Goal: Information Seeking & Learning: Learn about a topic

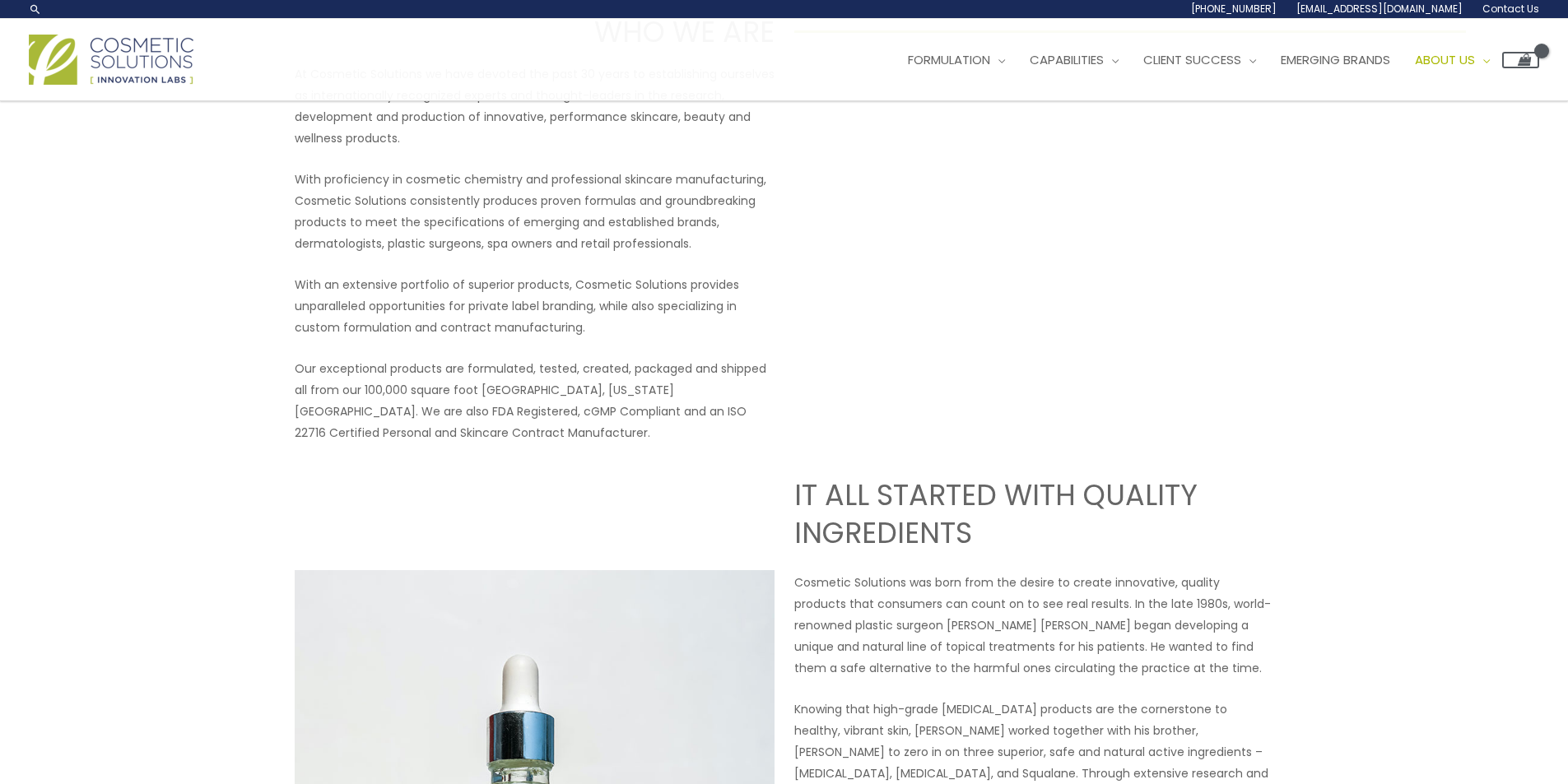
scroll to position [164, 0]
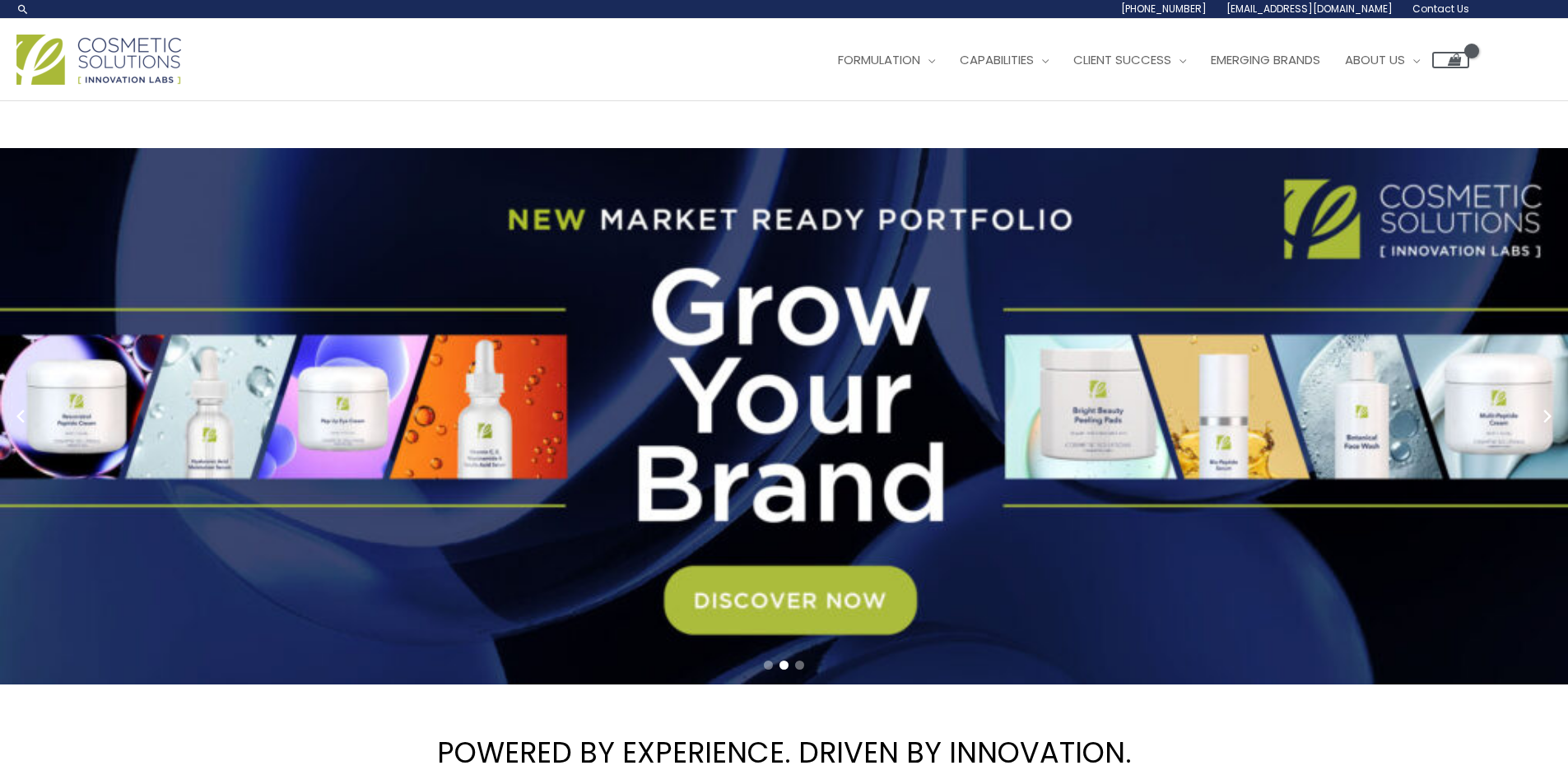
click at [617, 440] on link "2 / 3" at bounding box center [790, 417] width 1581 height 538
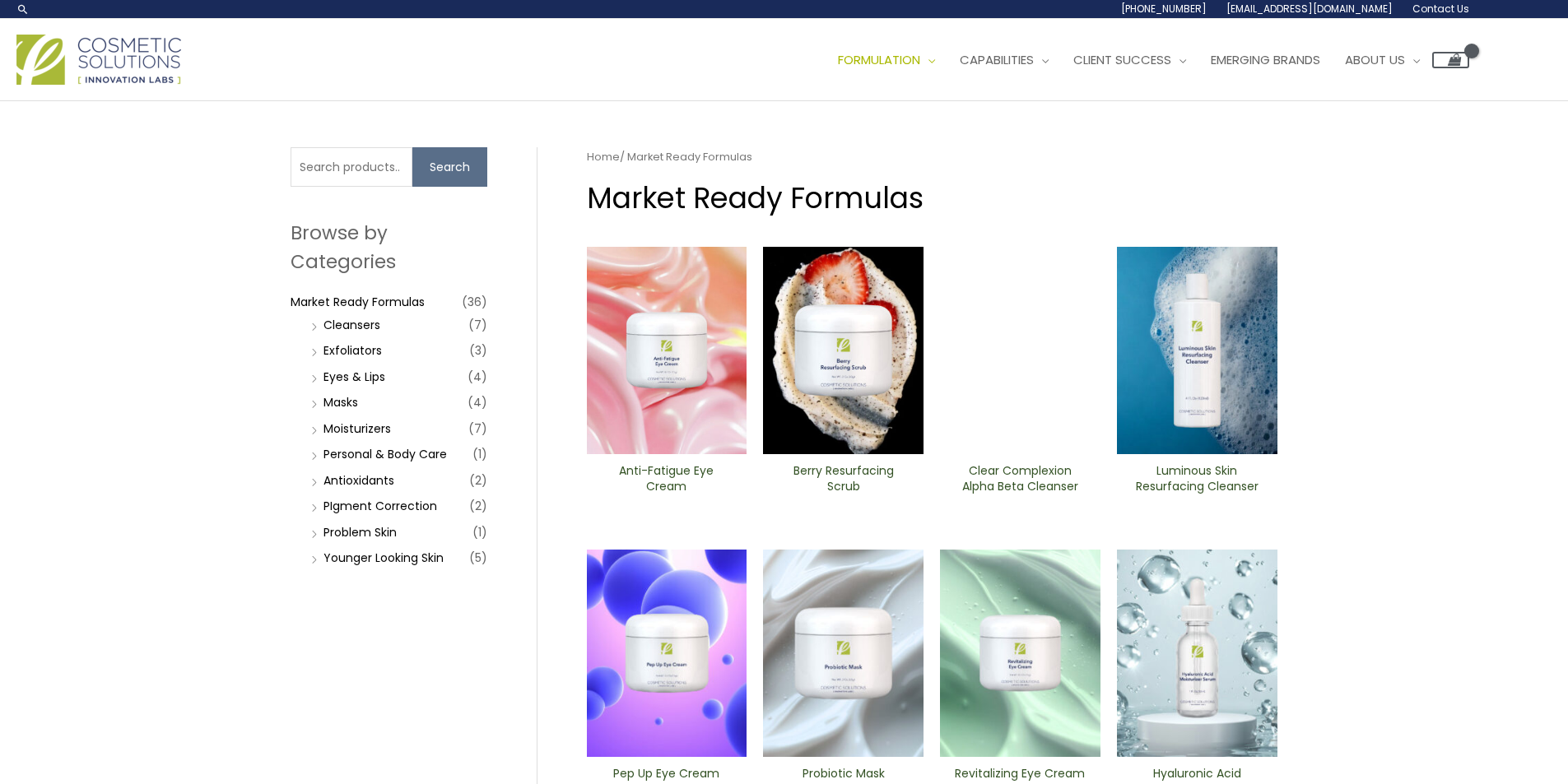
click at [609, 163] on link "Home" at bounding box center [603, 157] width 33 height 16
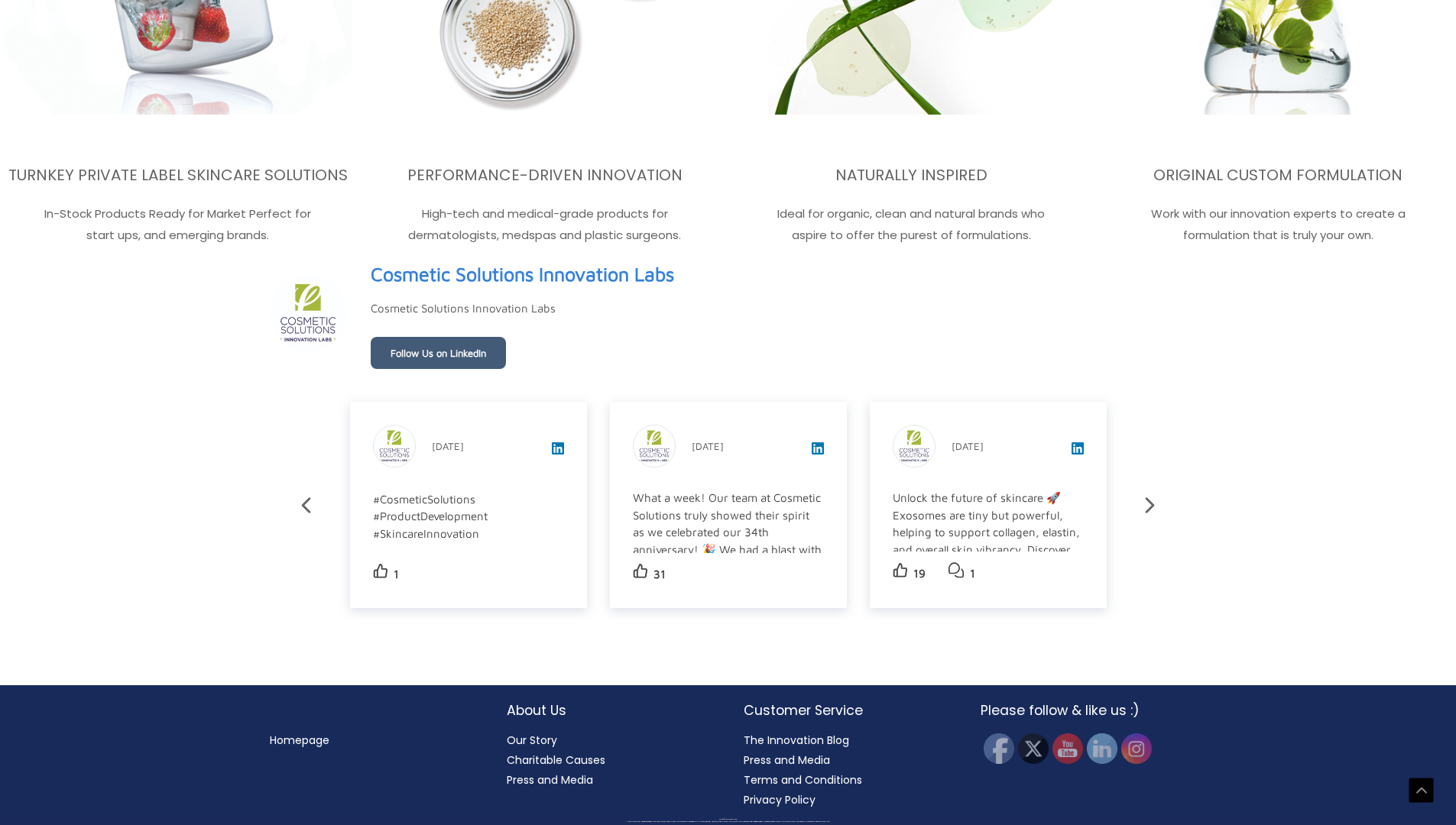
scroll to position [77, 0]
drag, startPoint x: 825, startPoint y: 494, endPoint x: 825, endPoint y: 512, distance: 18.0
click at [825, 512] on div "Cosmetic Solutions Innovation Labs September 2025 What a week! Our team at Cosm…" at bounding box center [728, 505] width 237 height 207
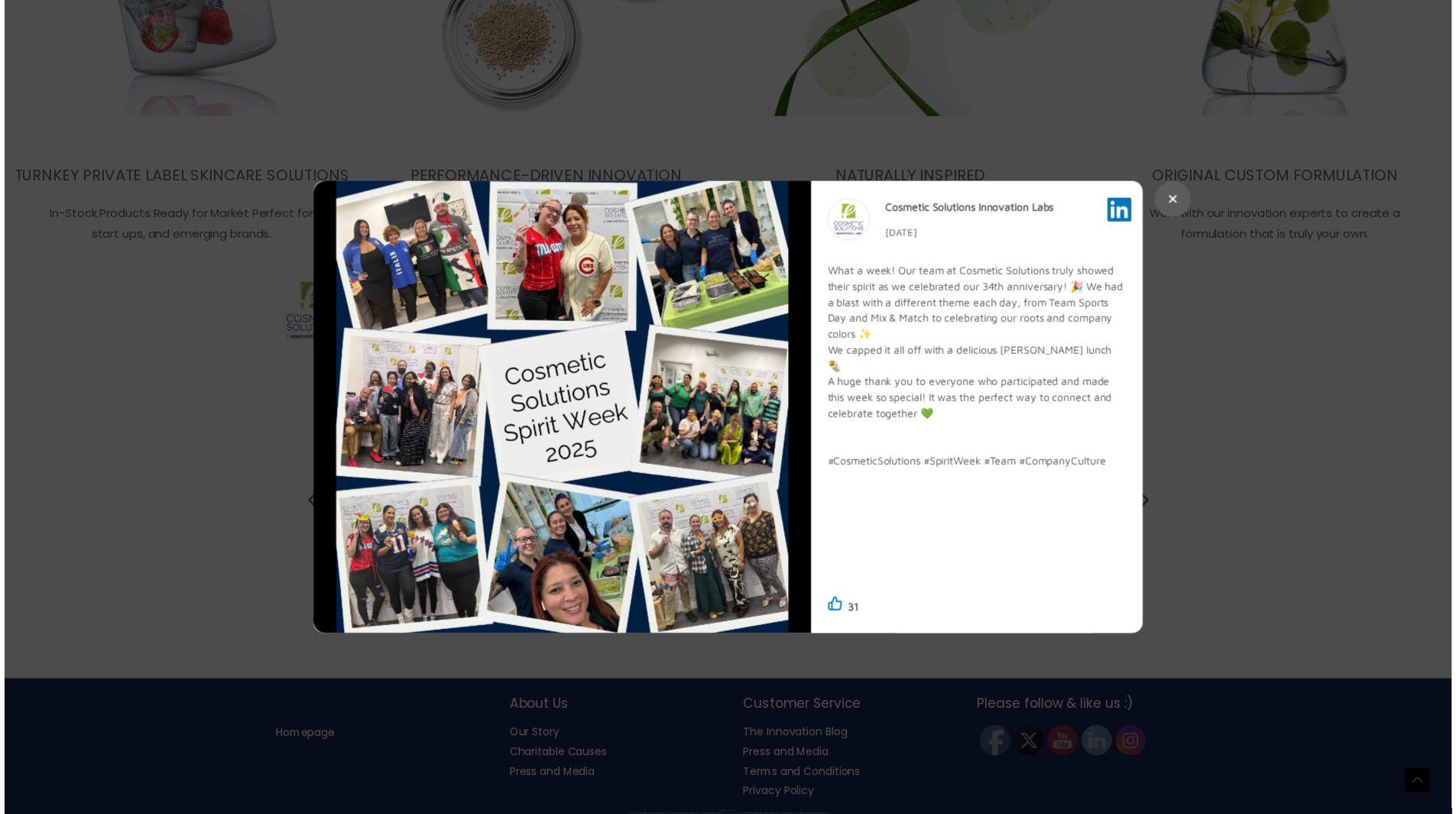
scroll to position [2607, 0]
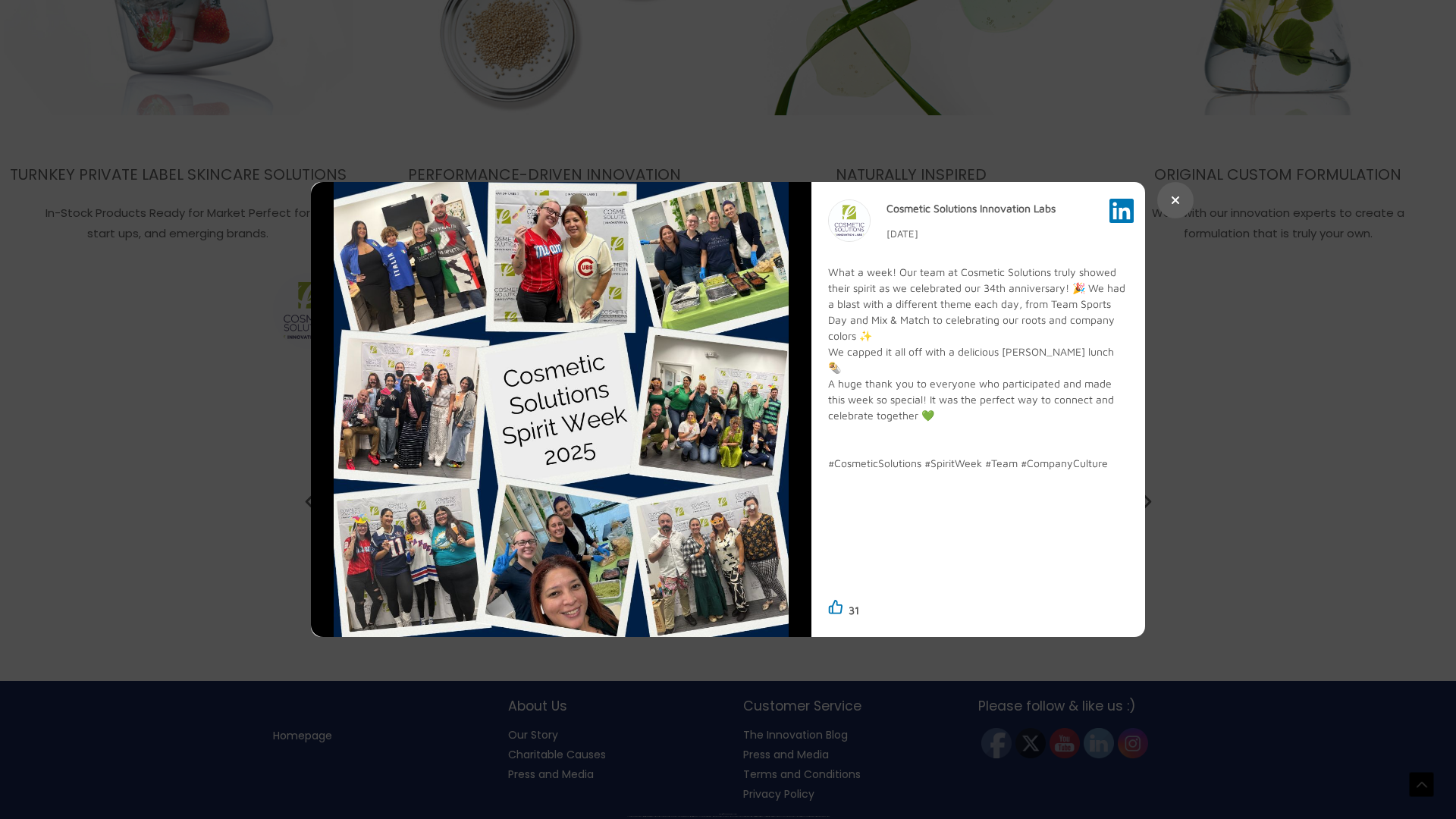
click at [215, 364] on div at bounding box center [728, 410] width 1456 height 819
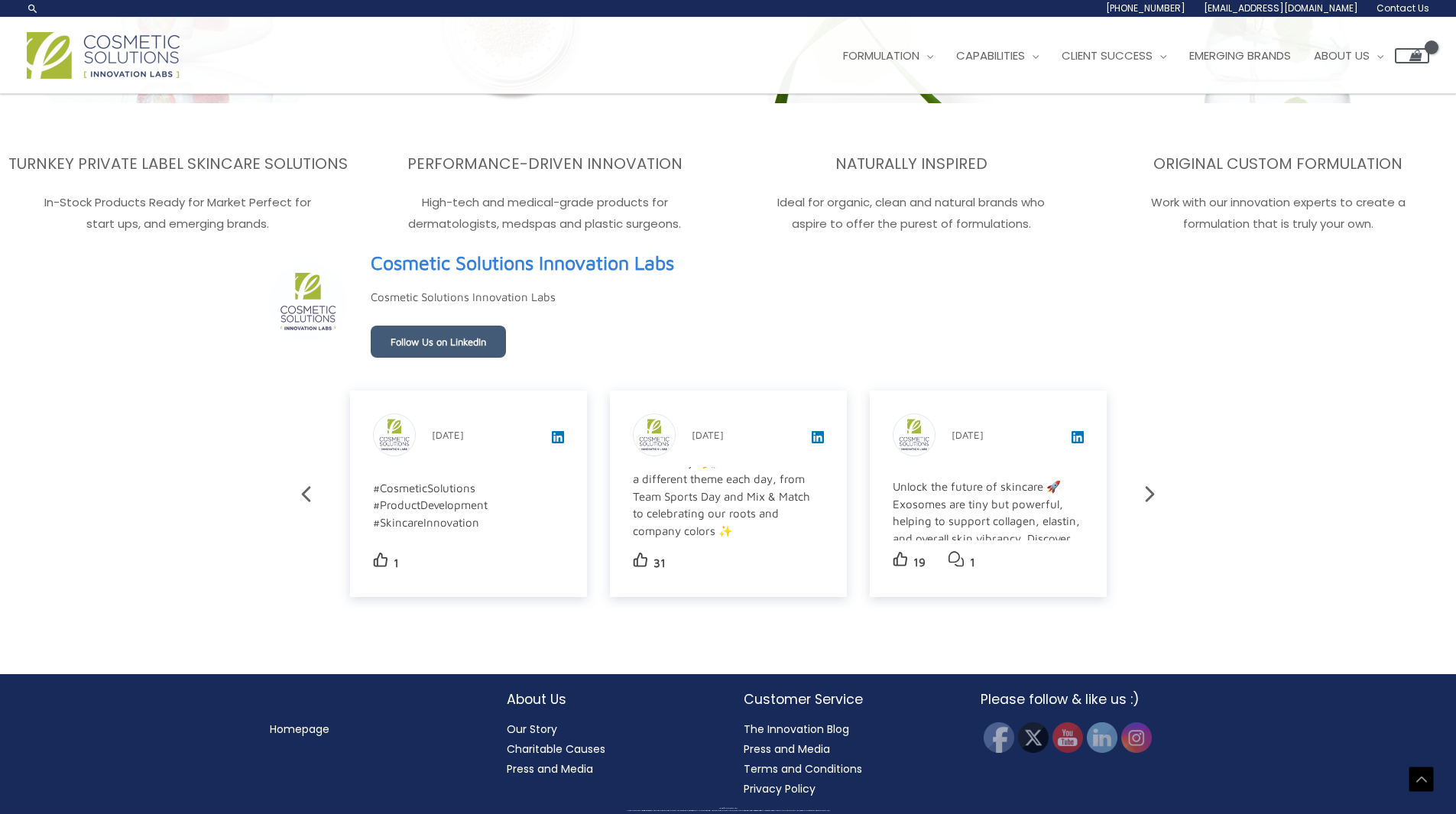
scroll to position [2589, 0]
drag, startPoint x: 1084, startPoint y: 480, endPoint x: 1080, endPoint y: 507, distance: 27.3
click at [1080, 507] on div "Unlock the future of skincare 🚀 Exosomes are tiny but powerful, helping to supp…" at bounding box center [988, 503] width 191 height 73
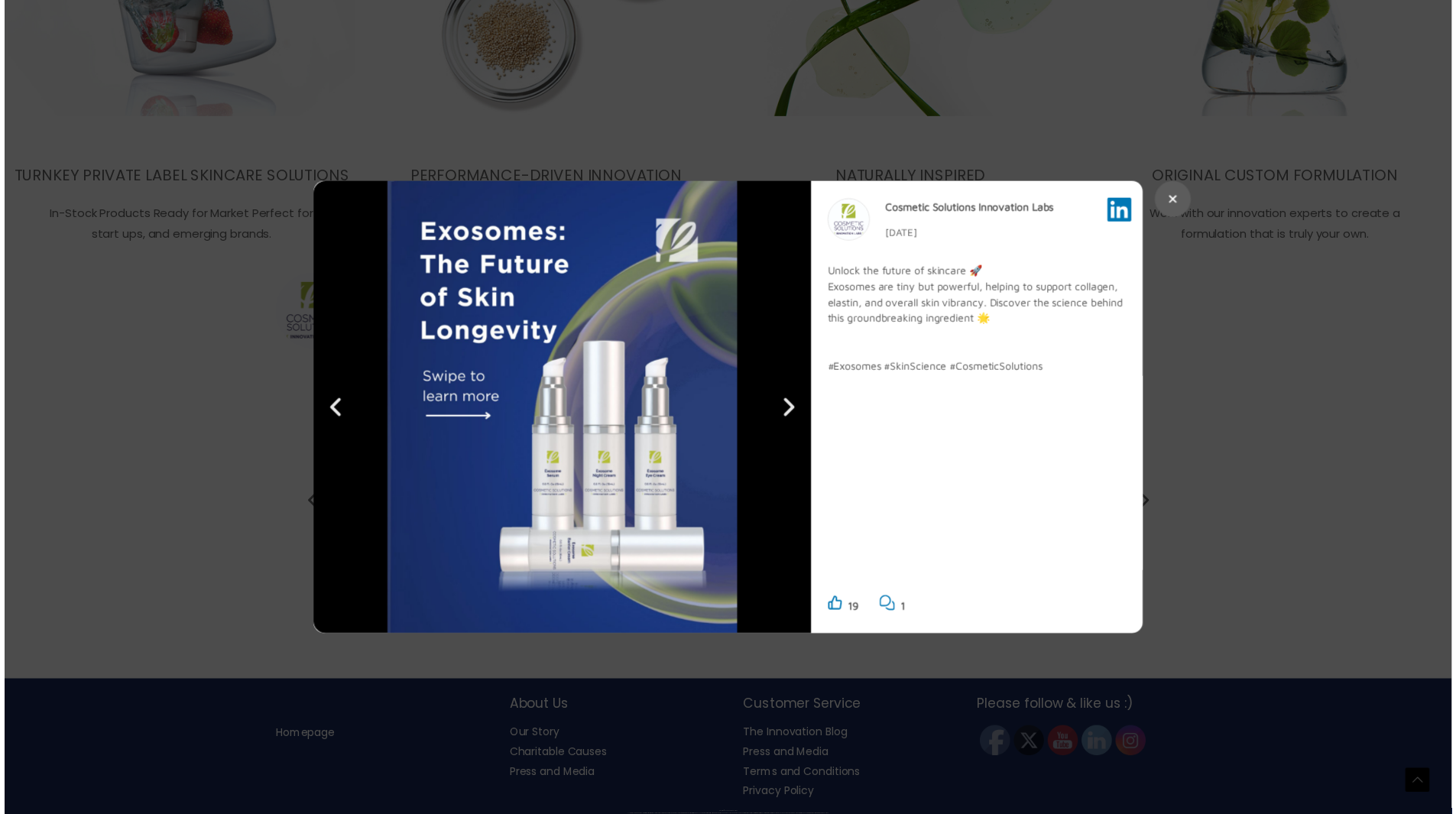
scroll to position [2607, 0]
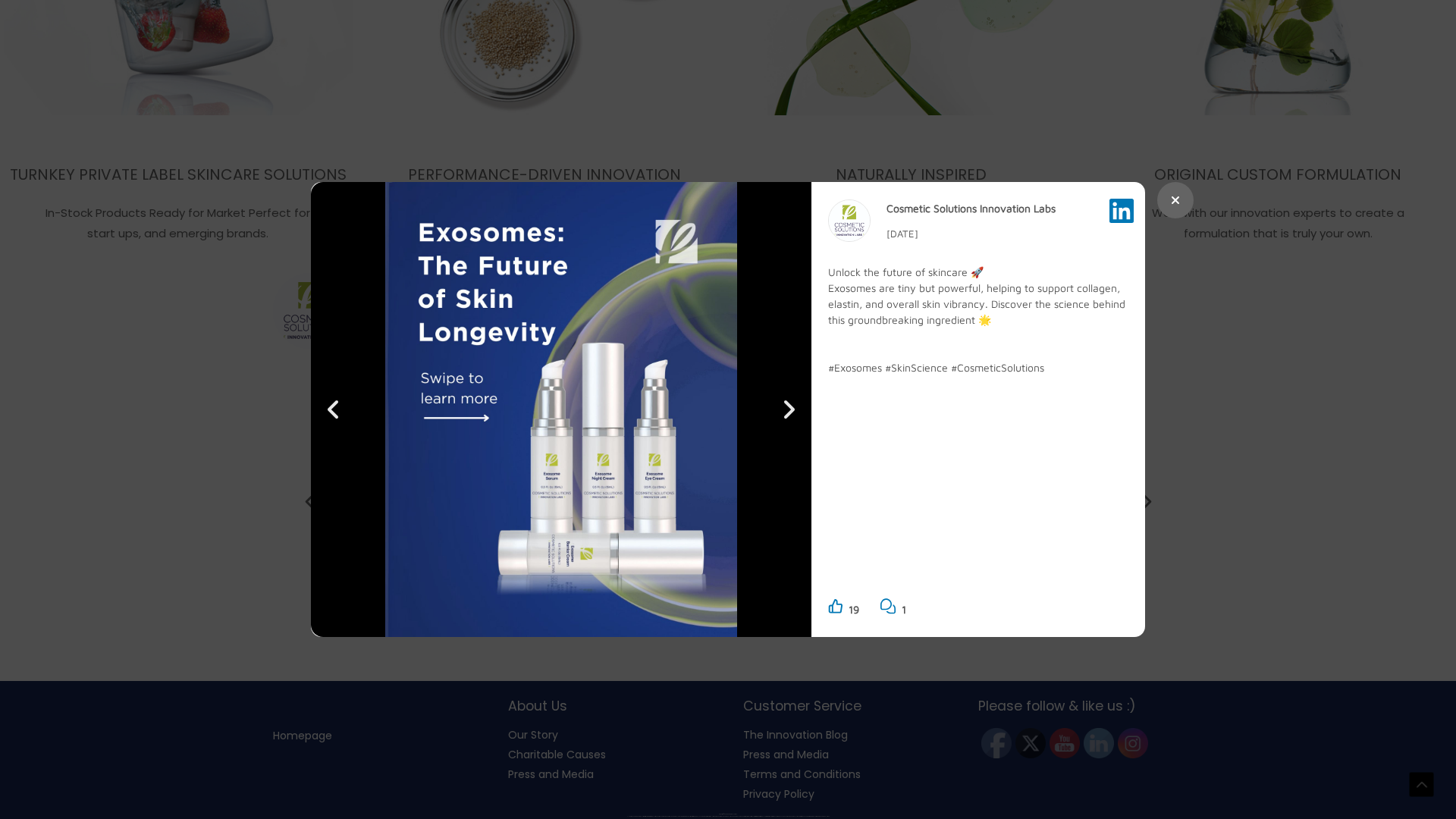
click at [1176, 200] on icon at bounding box center [1176, 200] width 7 height 7
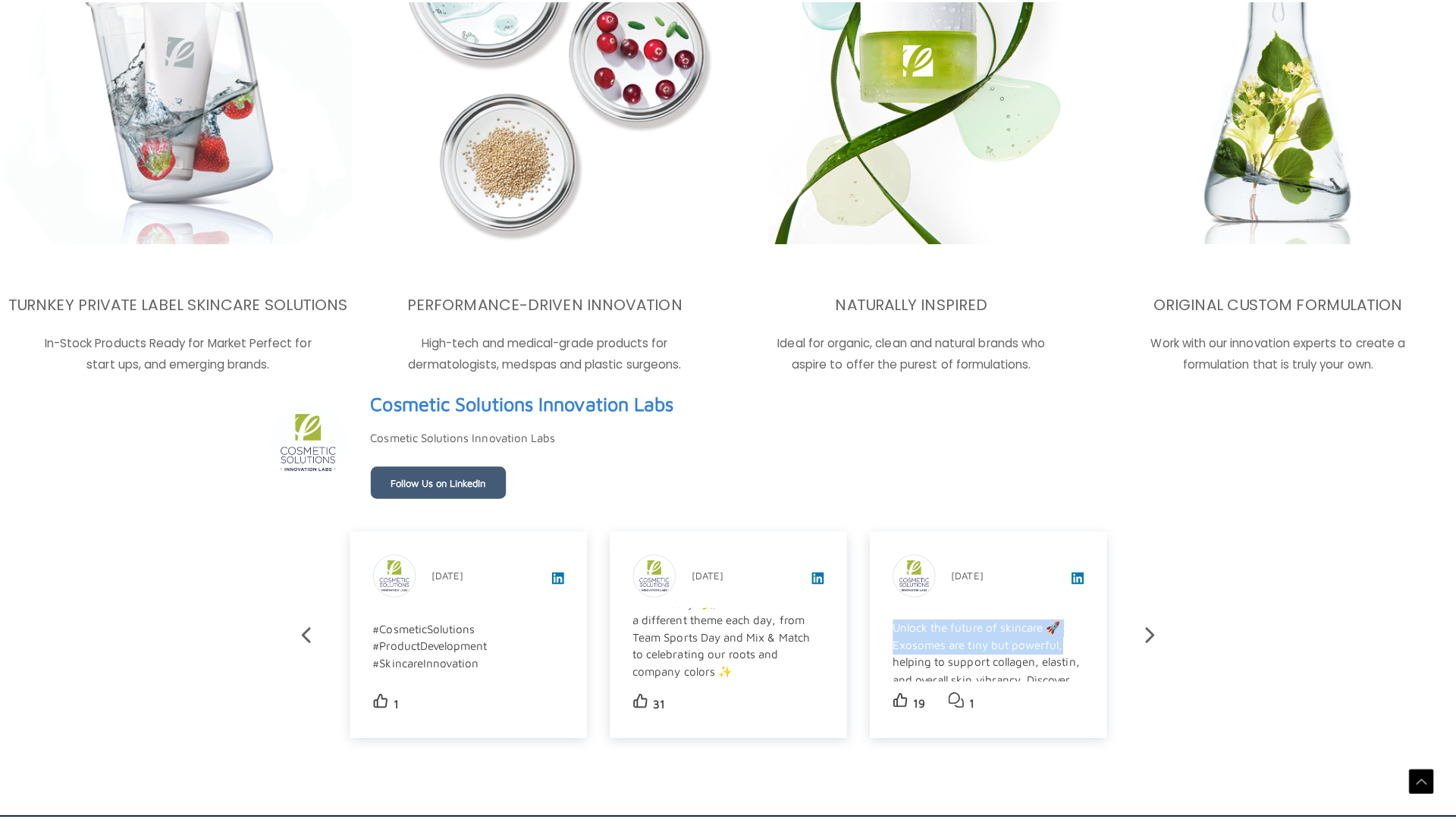
scroll to position [2523, 0]
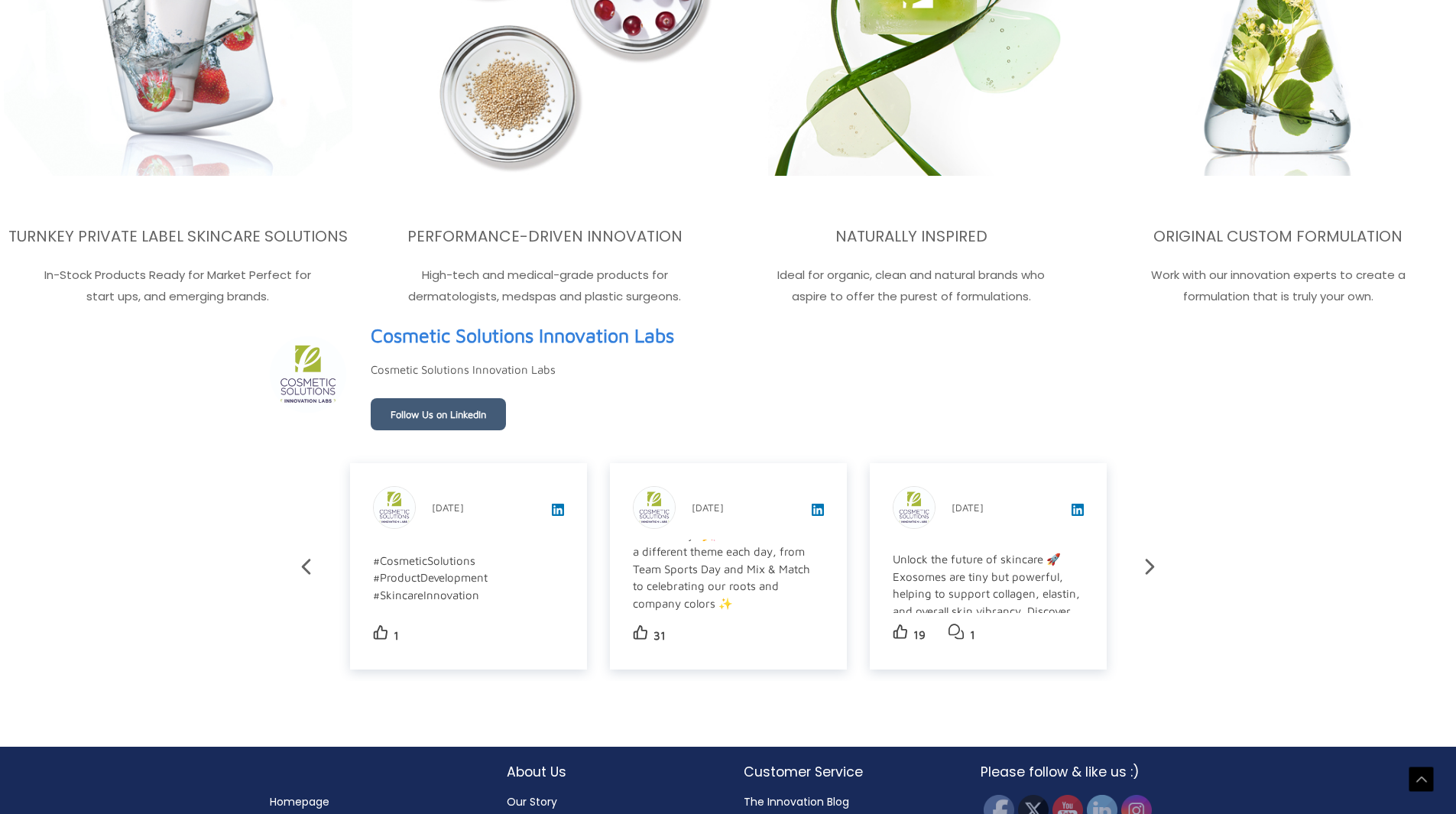
click at [998, 599] on div "Unlock the future of skincare 🚀 Exosomes are tiny but powerful, helping to supp…" at bounding box center [987, 637] width 189 height 172
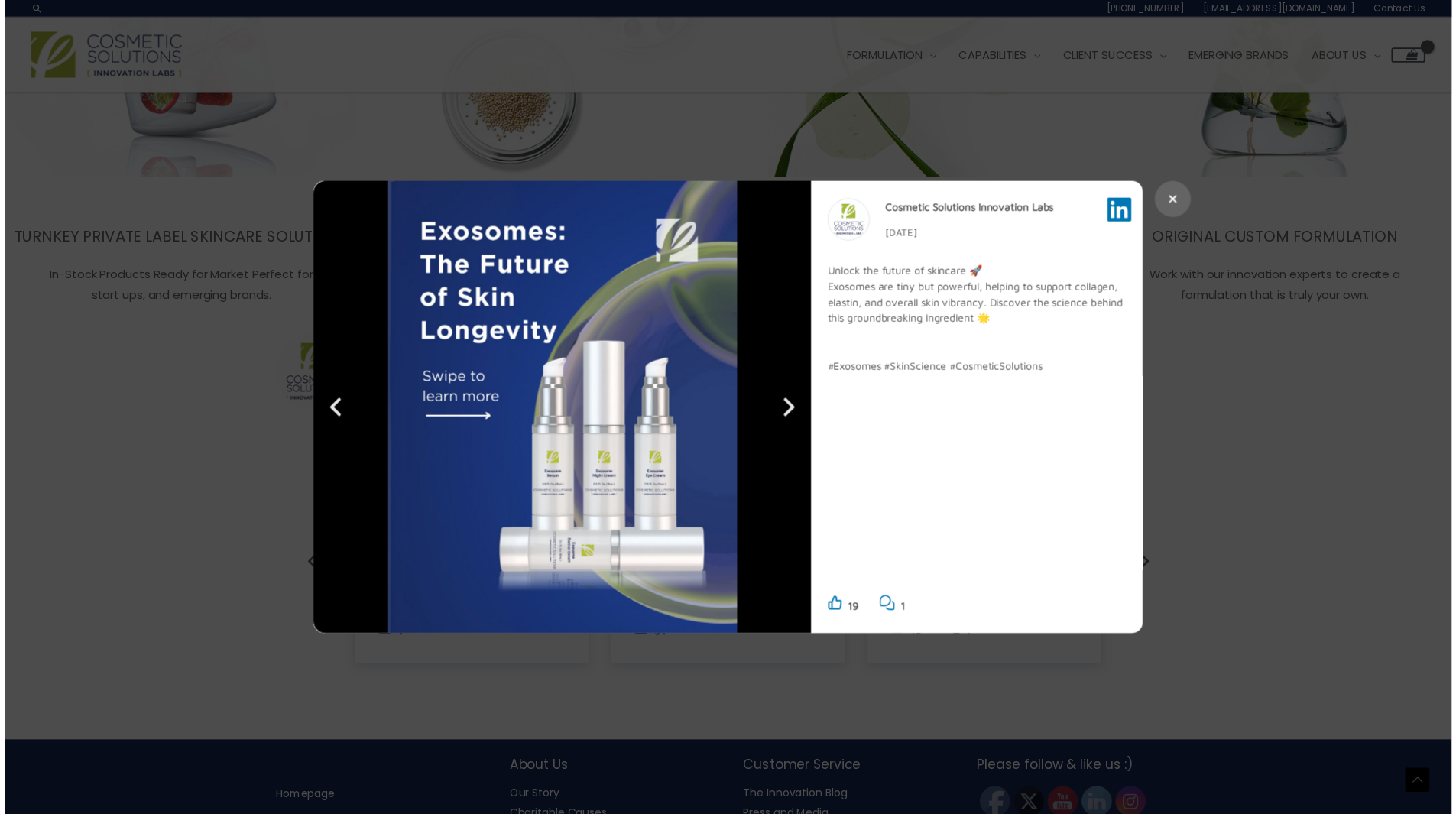
scroll to position [2513, 0]
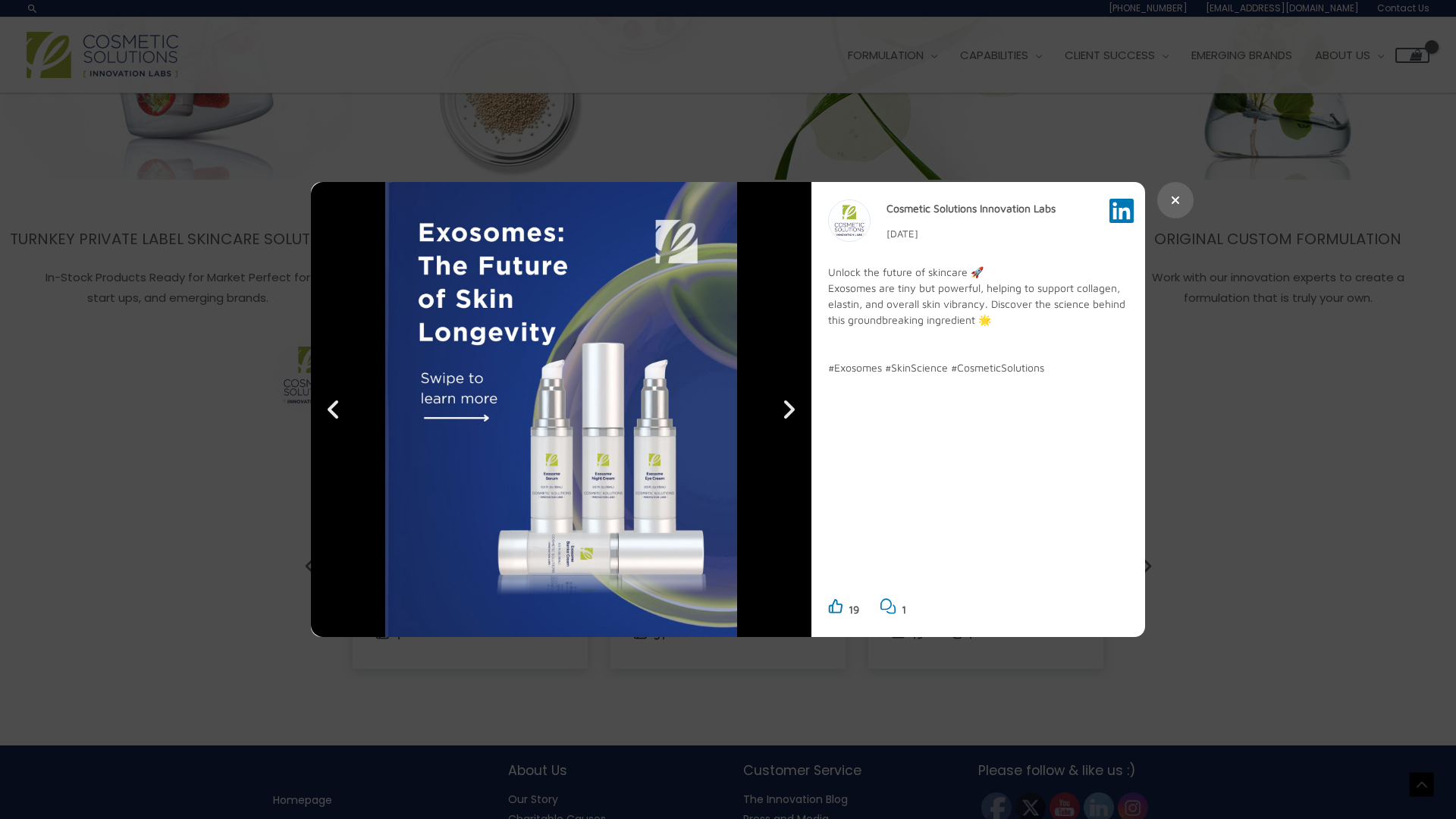
click at [1164, 201] on button at bounding box center [1176, 200] width 36 height 36
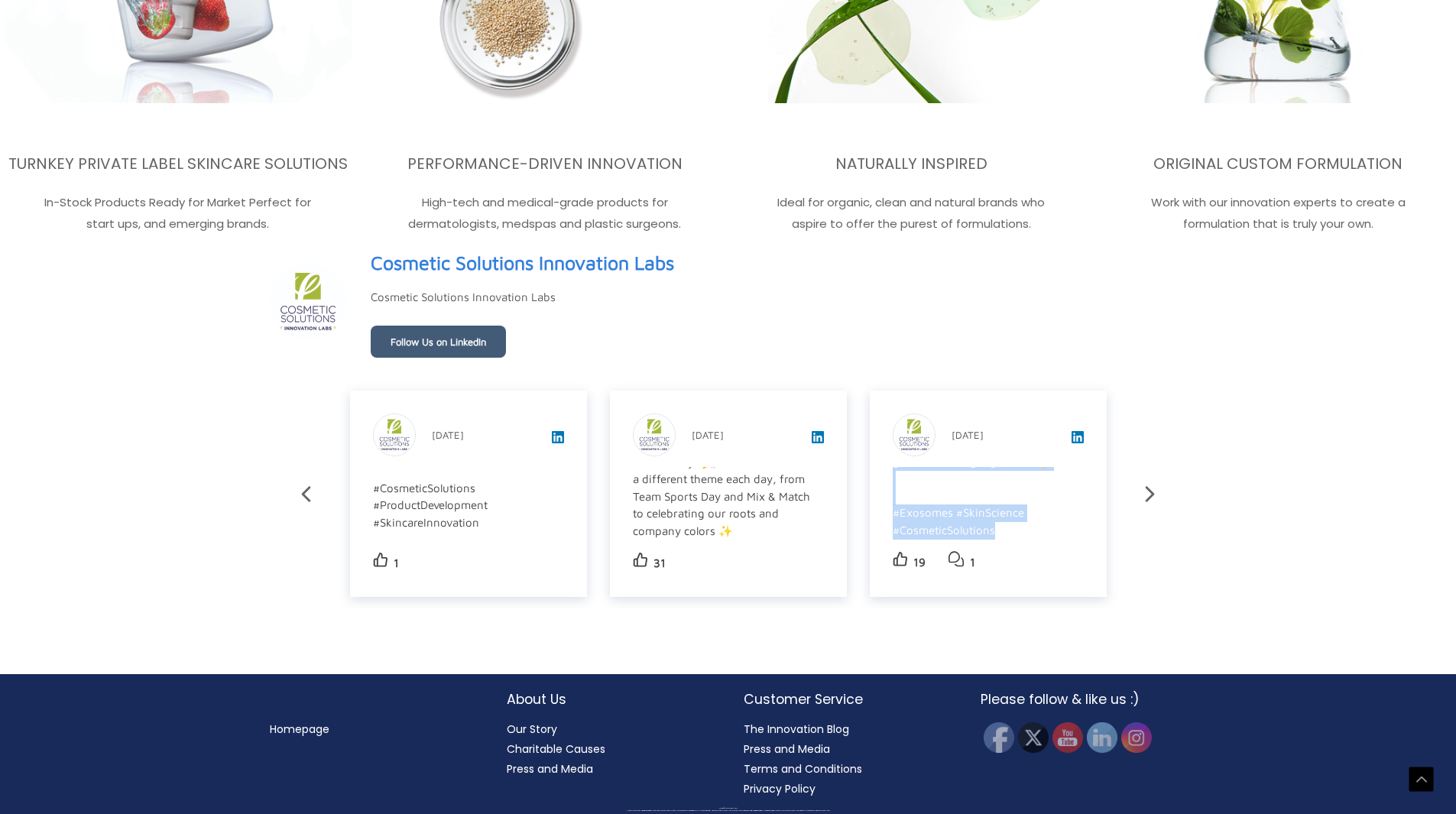
scroll to position [0, 0]
drag, startPoint x: 894, startPoint y: 492, endPoint x: 944, endPoint y: 527, distance: 61.0
click at [944, 527] on div "Unlock the future of skincare 🚀 Exosomes are tiny but powerful, helping to supp…" at bounding box center [987, 391] width 189 height 273
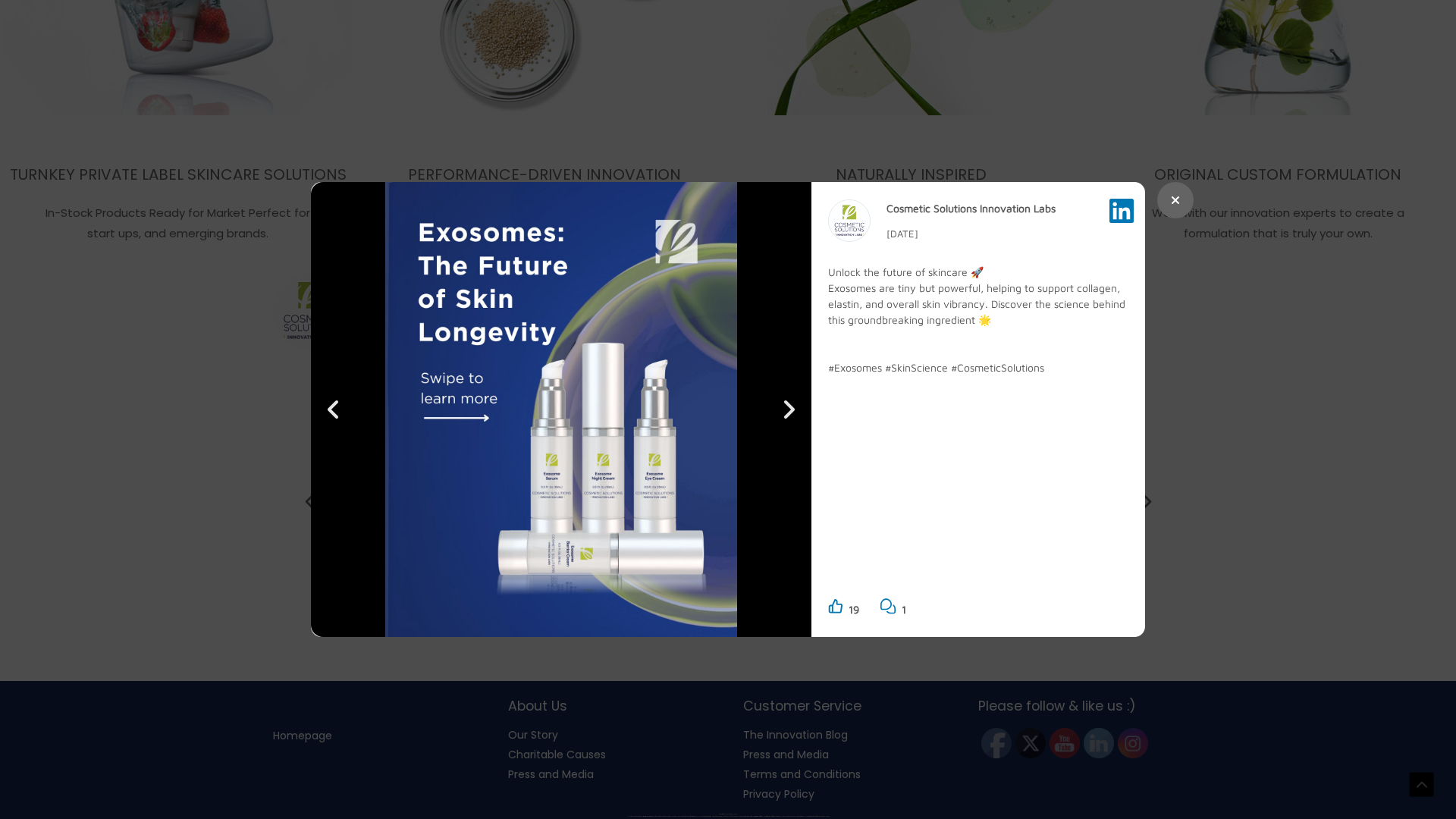
click at [1175, 206] on button at bounding box center [1176, 200] width 36 height 36
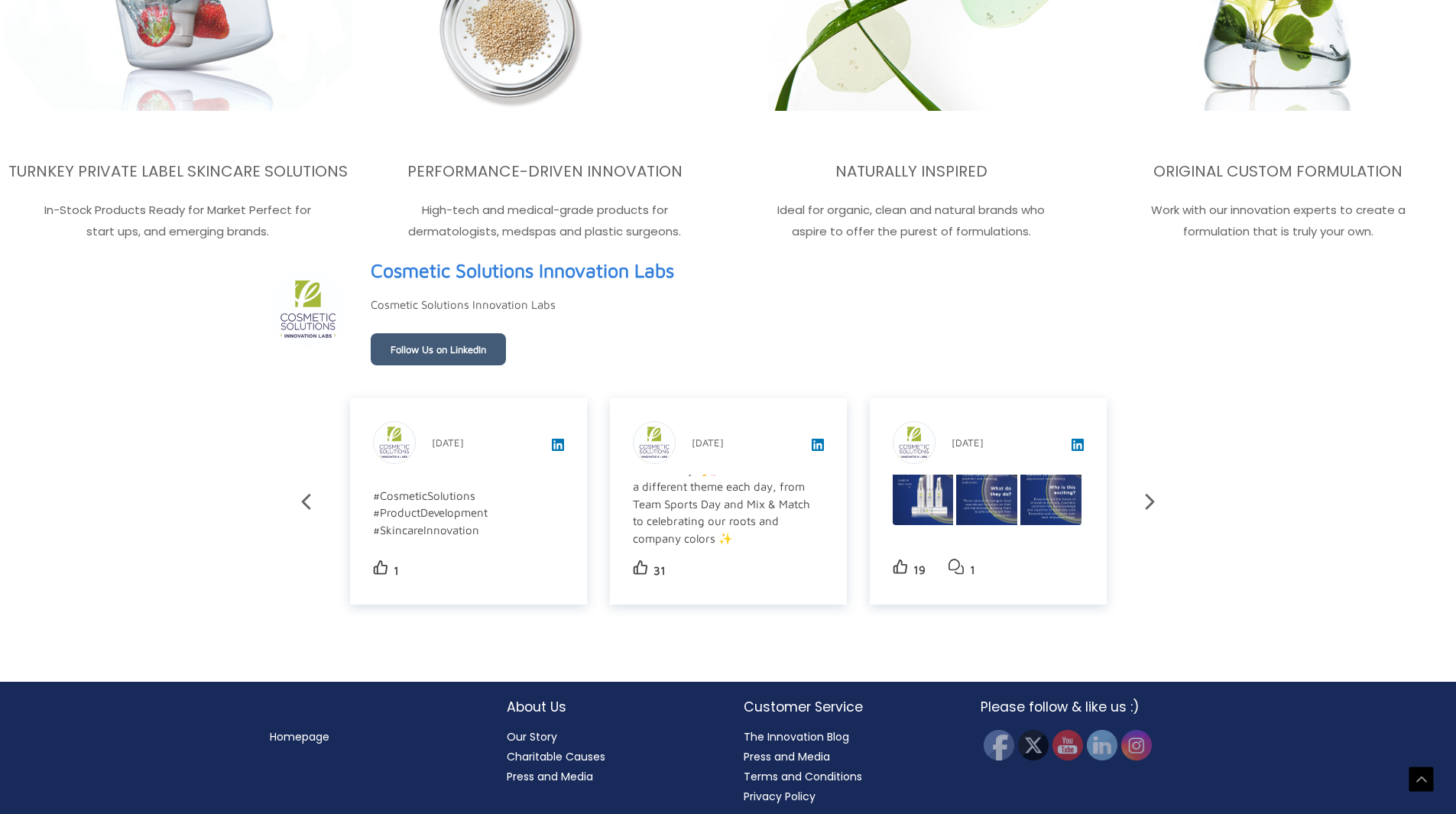
click at [936, 304] on div "Cosmetic Solutions Innovation Labs 22.6k Followers Employees Cosmetic Solutions…" at bounding box center [728, 309] width 917 height 112
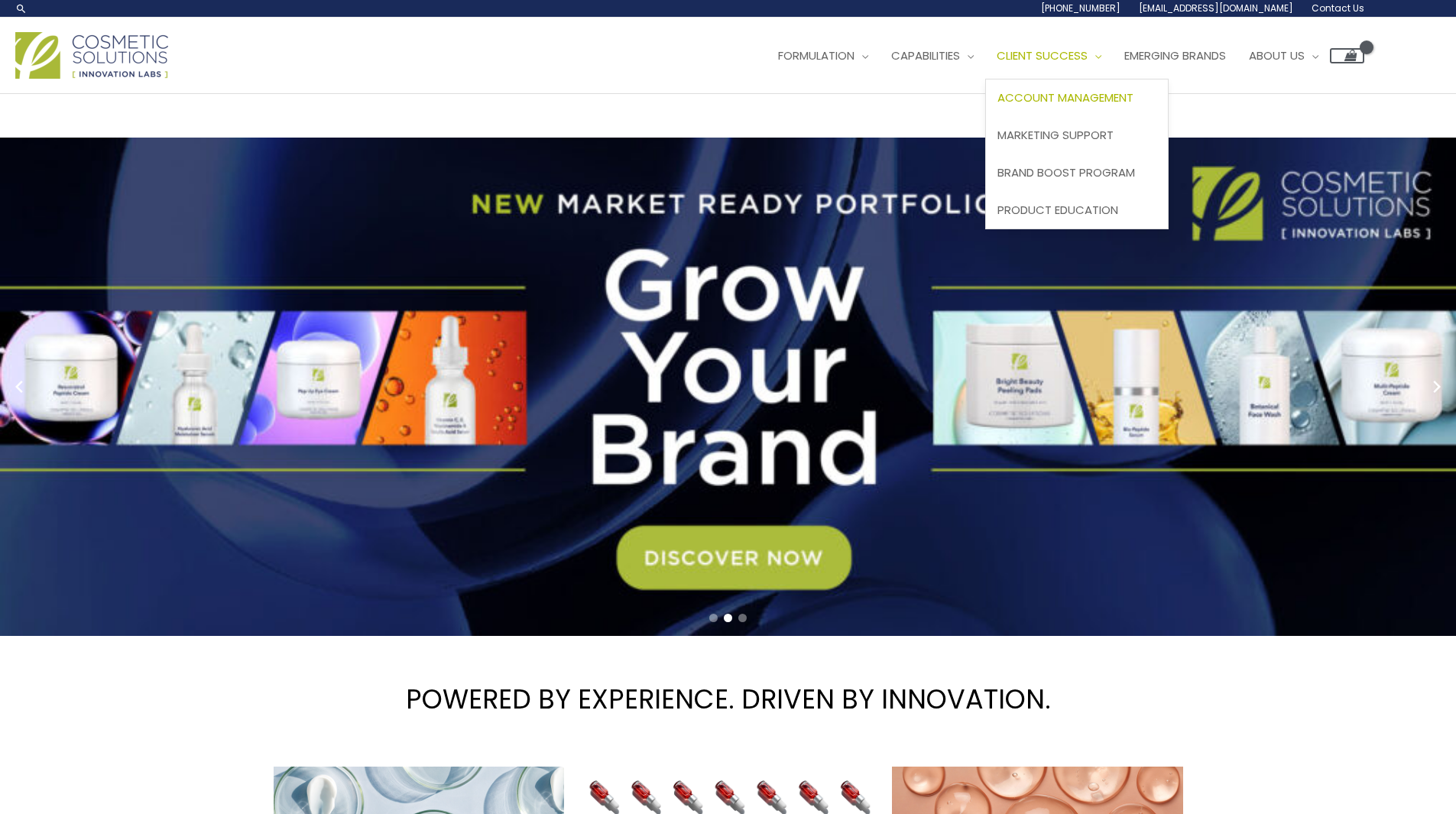
click at [1072, 100] on span "Account Management" at bounding box center [1065, 98] width 136 height 16
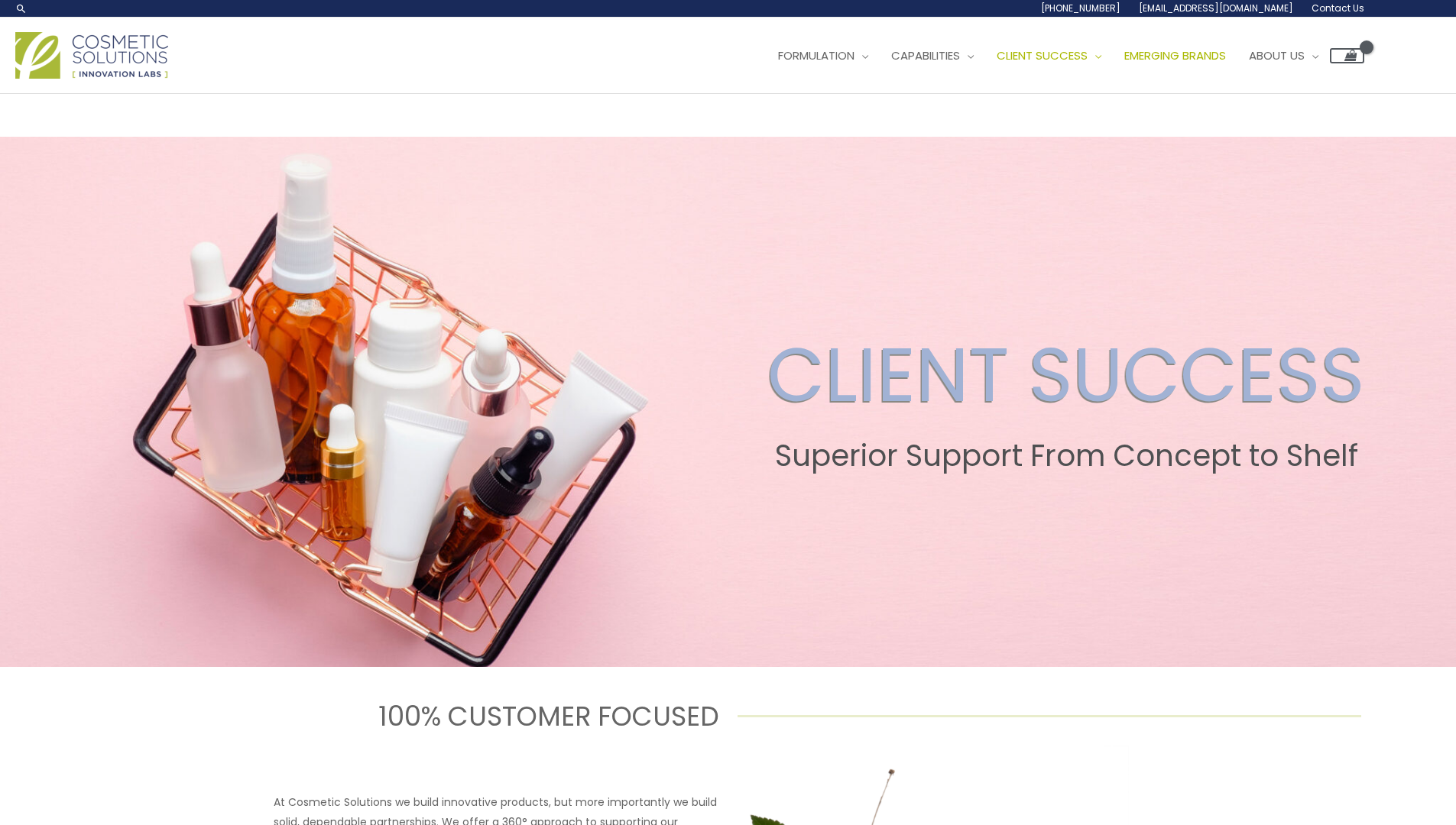
click at [1192, 59] on span "Emerging Brands" at bounding box center [1175, 56] width 102 height 16
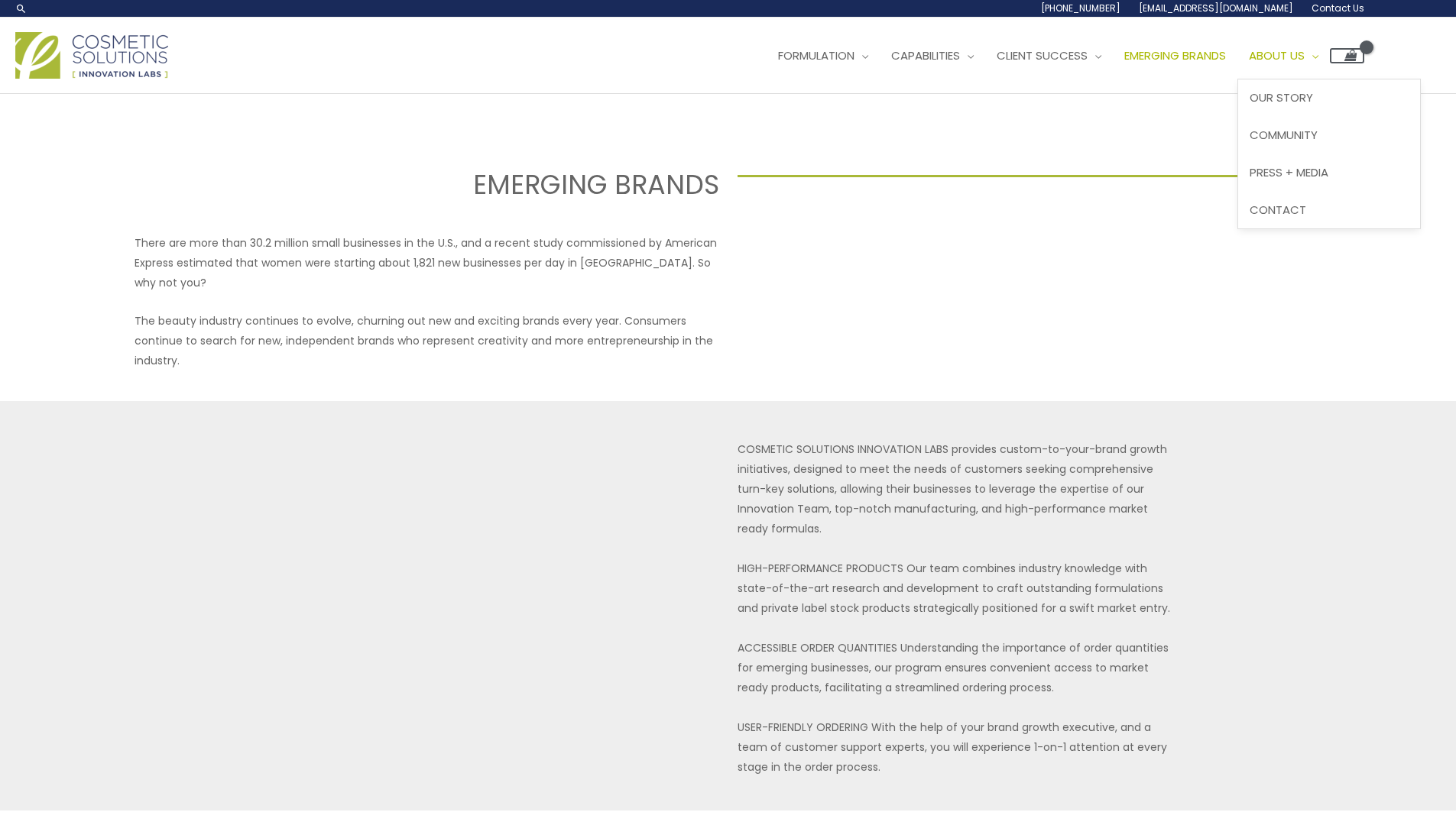
click at [1296, 61] on span "About Us" at bounding box center [1277, 56] width 56 height 16
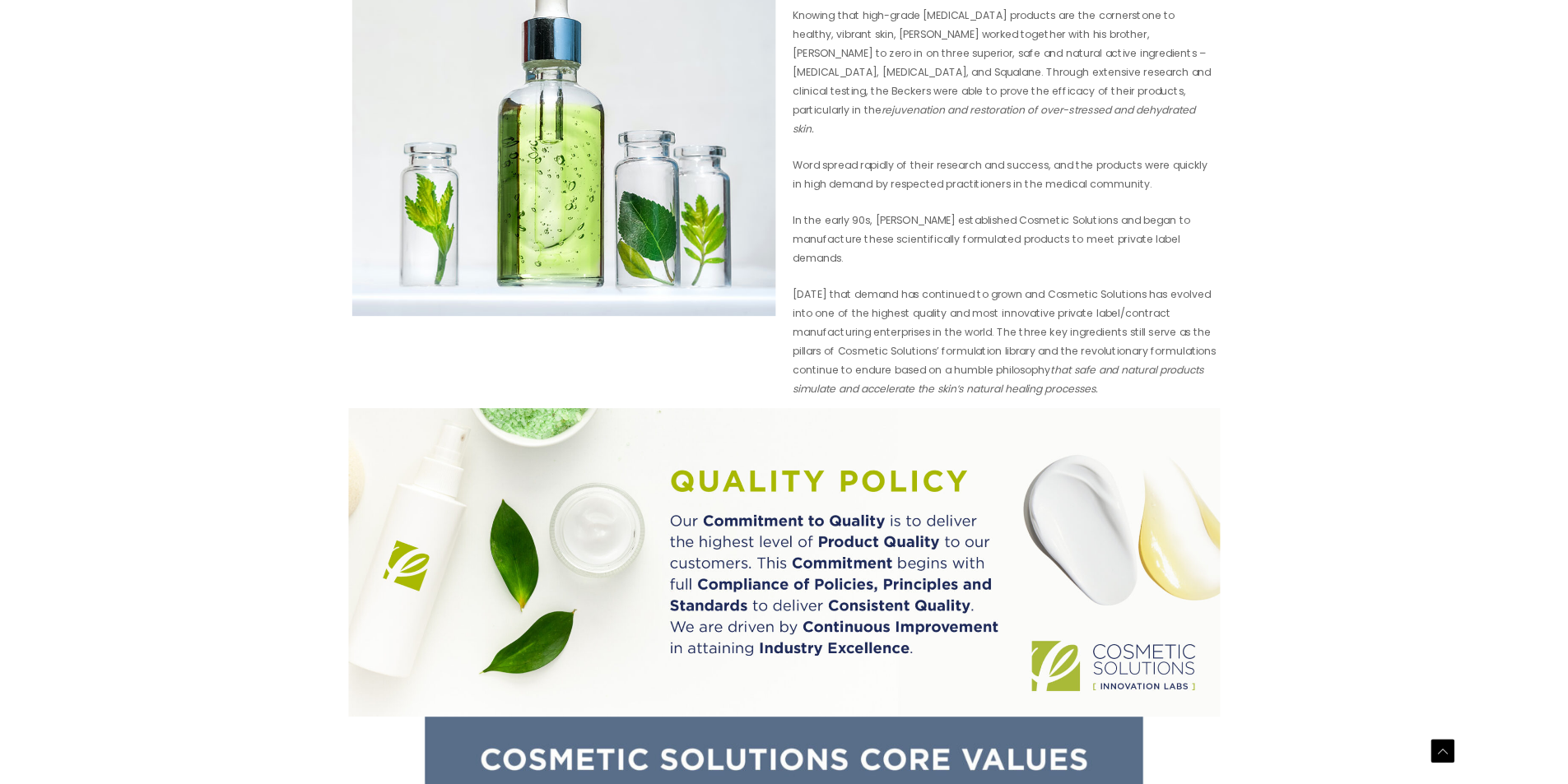
scroll to position [905, 0]
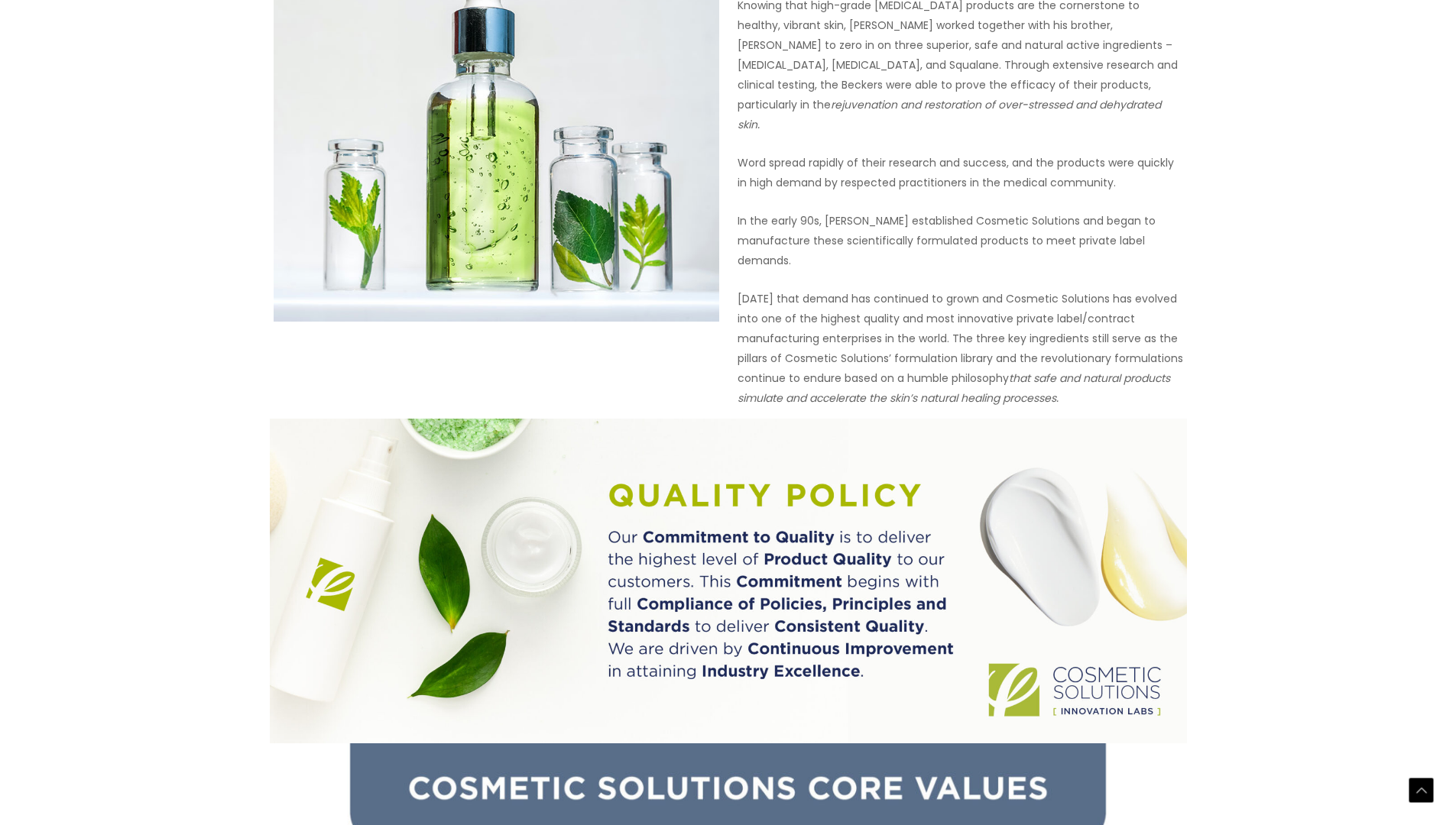
click at [853, 84] on p "Knowing that high-grade skin care products are the cornerstone to healthy, vibr…" at bounding box center [960, 65] width 446 height 139
